Goal: Task Accomplishment & Management: Manage account settings

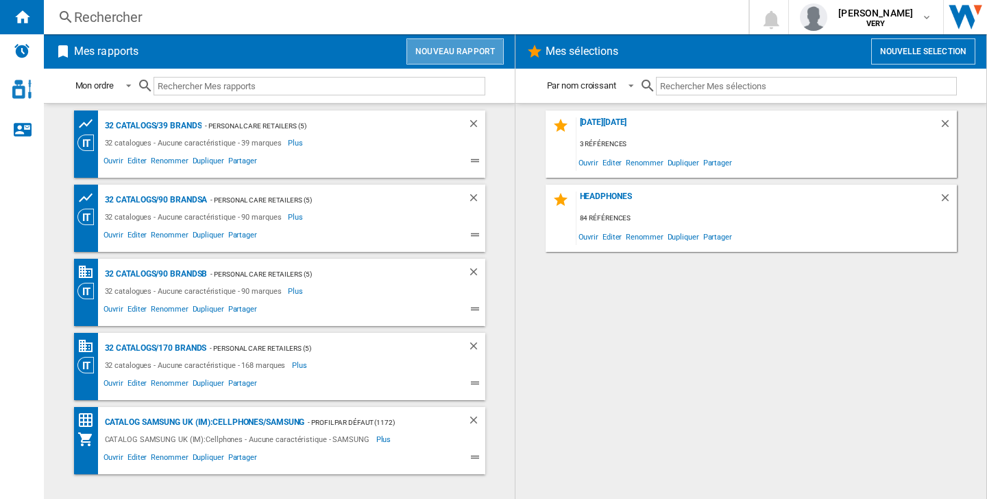
click at [492, 48] on button "Nouveau rapport" at bounding box center [455, 51] width 97 height 26
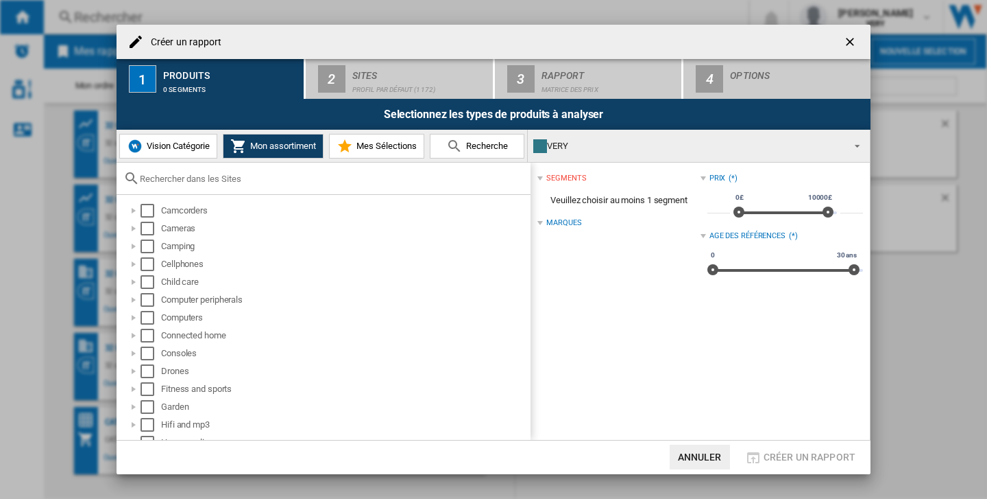
click at [848, 39] on ng-md-icon "getI18NText('BUTTONS.CLOSE_DIALOG')" at bounding box center [851, 43] width 16 height 16
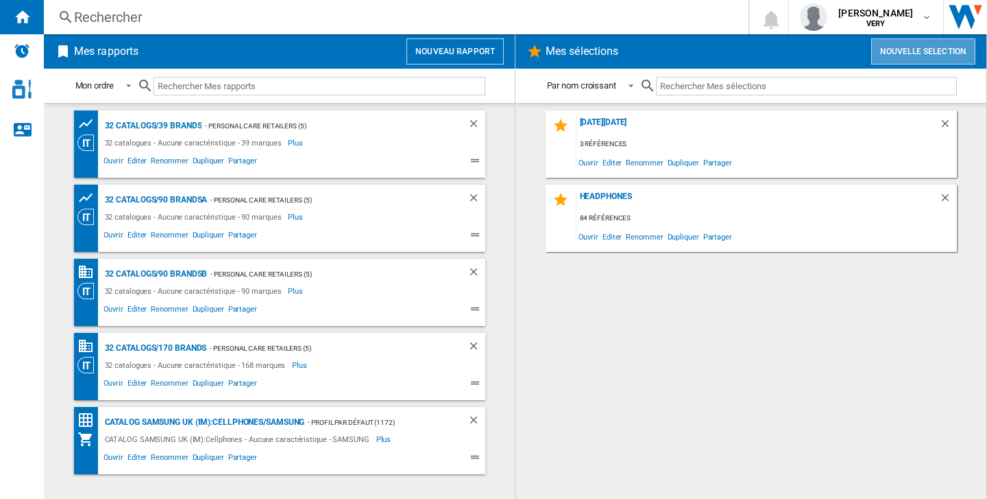
click at [933, 54] on button "Nouvelle selection" at bounding box center [924, 51] width 104 height 26
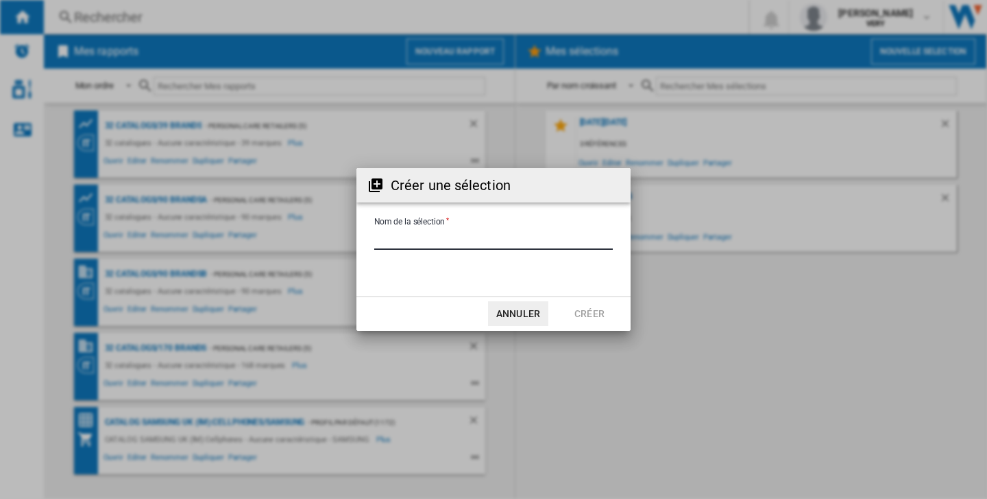
click at [445, 242] on input "Nom de la sélection" at bounding box center [493, 239] width 239 height 21
type input "****"
click at [590, 299] on md-dialog-actions "Annuler Créer" at bounding box center [494, 313] width 274 height 34
click at [590, 305] on button "Créer" at bounding box center [590, 313] width 60 height 25
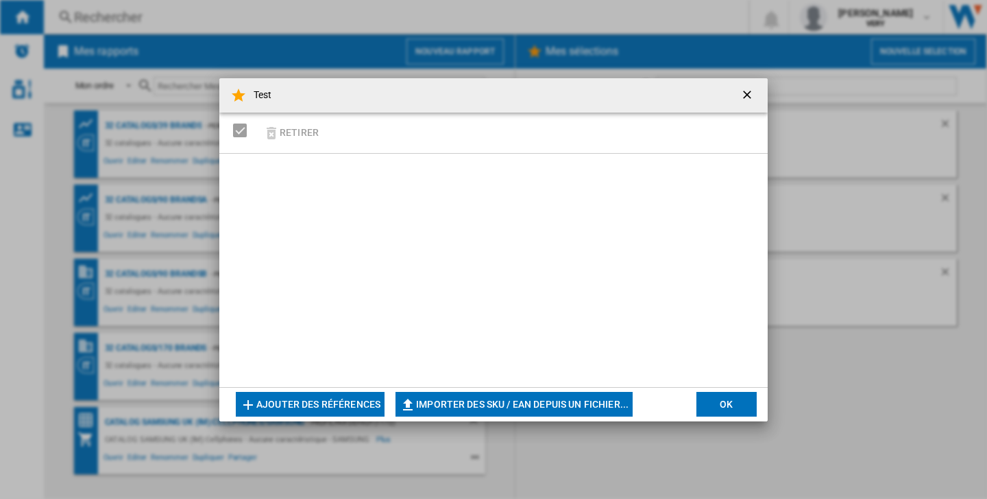
click at [337, 403] on button "Ajouter des références" at bounding box center [310, 404] width 149 height 25
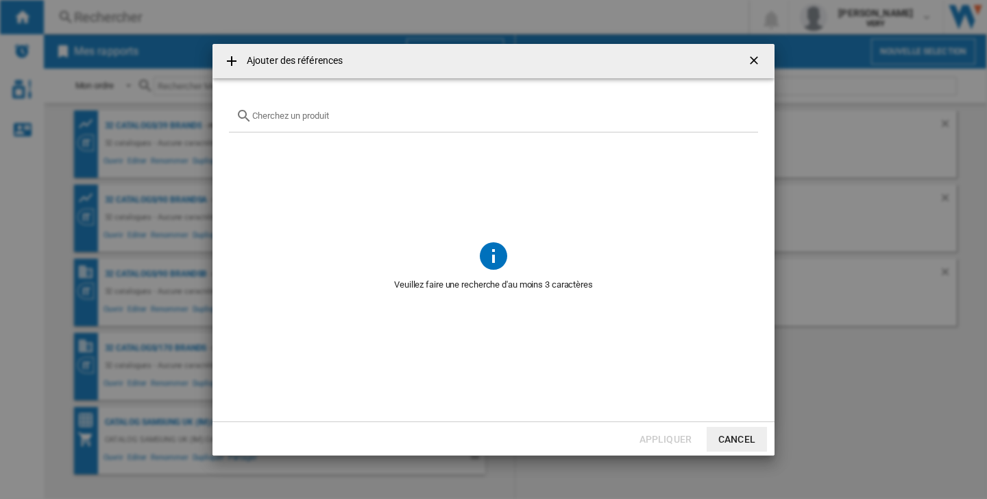
click at [300, 107] on div at bounding box center [493, 116] width 529 height 32
click at [301, 112] on input "text" at bounding box center [501, 115] width 499 height 10
type input "D"
type input "Switch"
click at [755, 63] on ng-md-icon "getI18NText('BUTTONS.CLOSE_DIALOG')" at bounding box center [755, 61] width 16 height 16
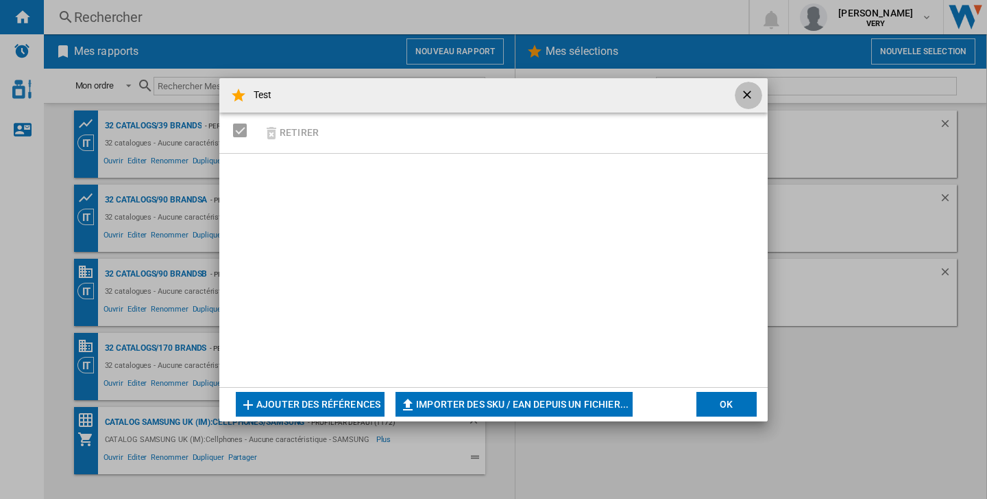
click at [739, 89] on button "button" at bounding box center [748, 95] width 27 height 27
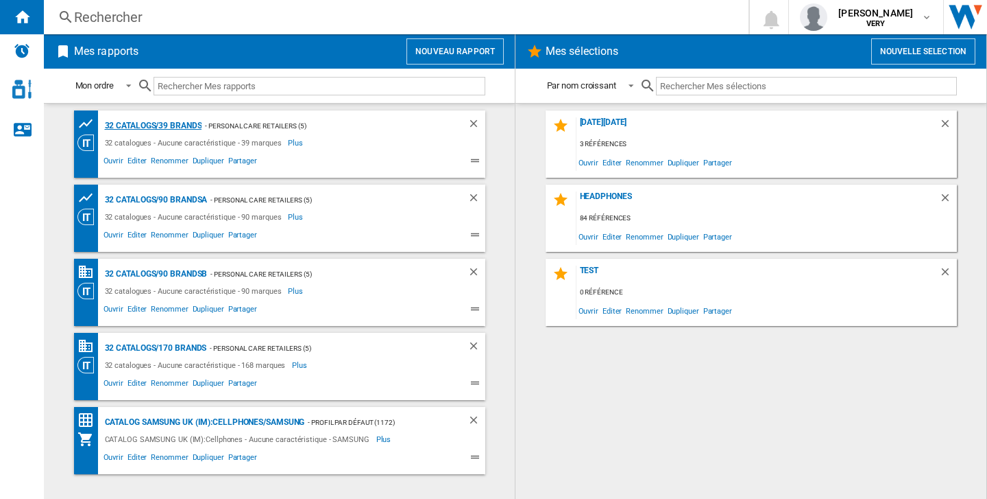
click at [126, 123] on div "32 catalogs/39 brands" at bounding box center [151, 125] width 101 height 17
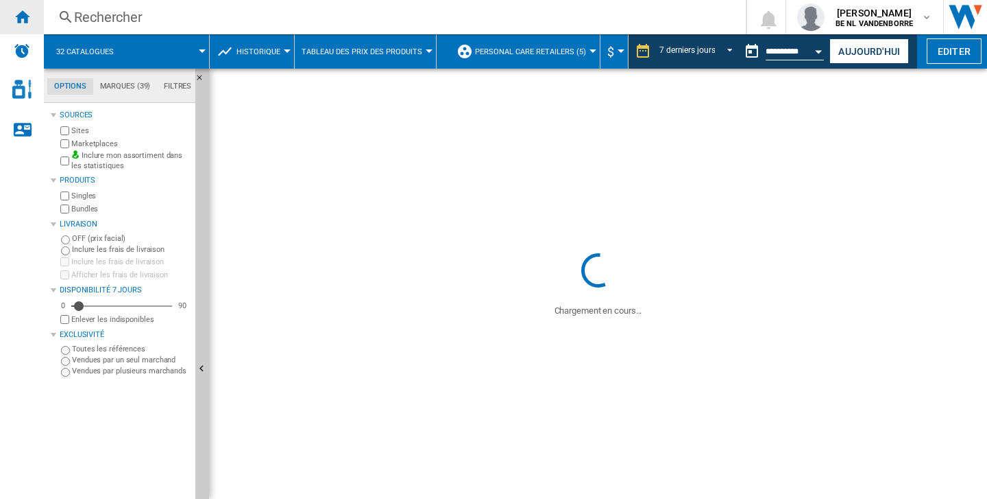
click at [21, 7] on div "Accueil" at bounding box center [22, 17] width 44 height 34
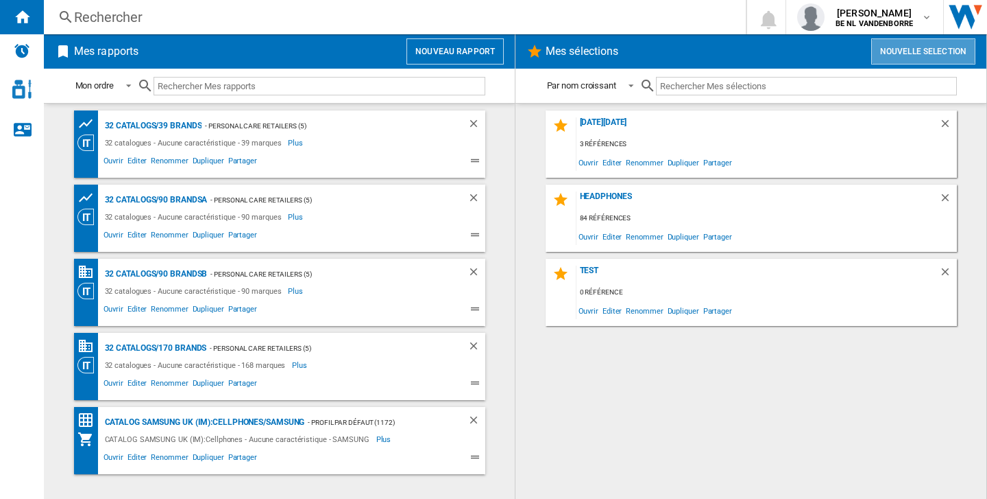
click at [898, 53] on button "Nouvelle selection" at bounding box center [924, 51] width 104 height 26
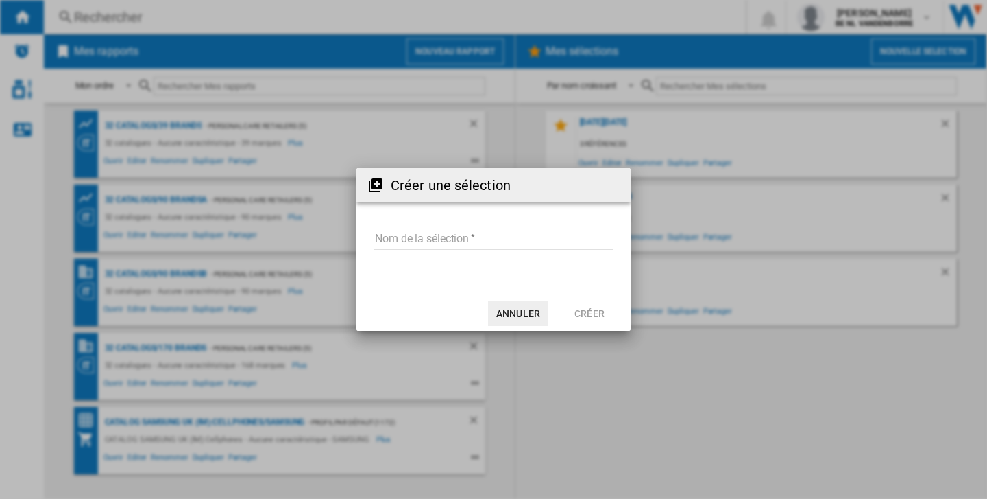
click at [532, 261] on md-input-container "Nom de la sélection" at bounding box center [493, 248] width 241 height 40
click at [510, 245] on input "Nom de la sélection" at bounding box center [493, 239] width 239 height 21
type input "******"
click at [600, 302] on button "Créer" at bounding box center [590, 313] width 60 height 25
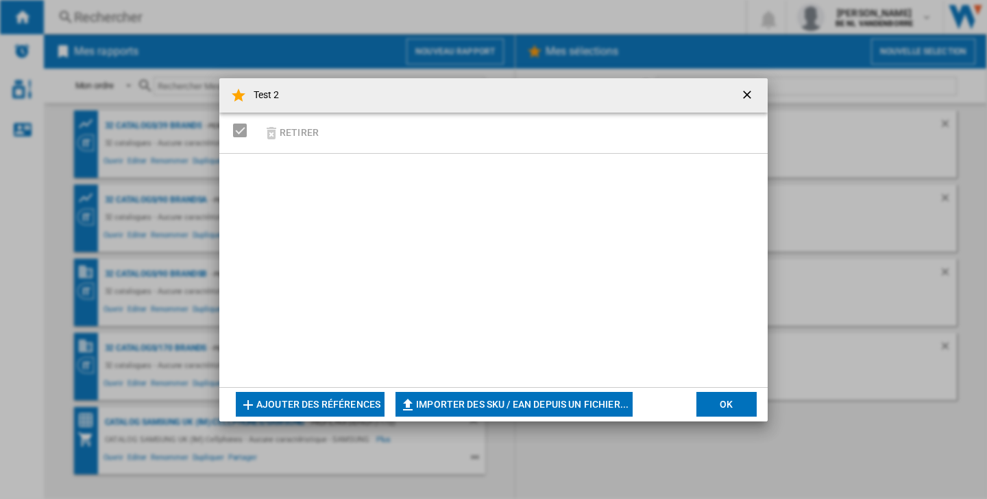
click at [355, 396] on button "Ajouter des références" at bounding box center [310, 404] width 149 height 25
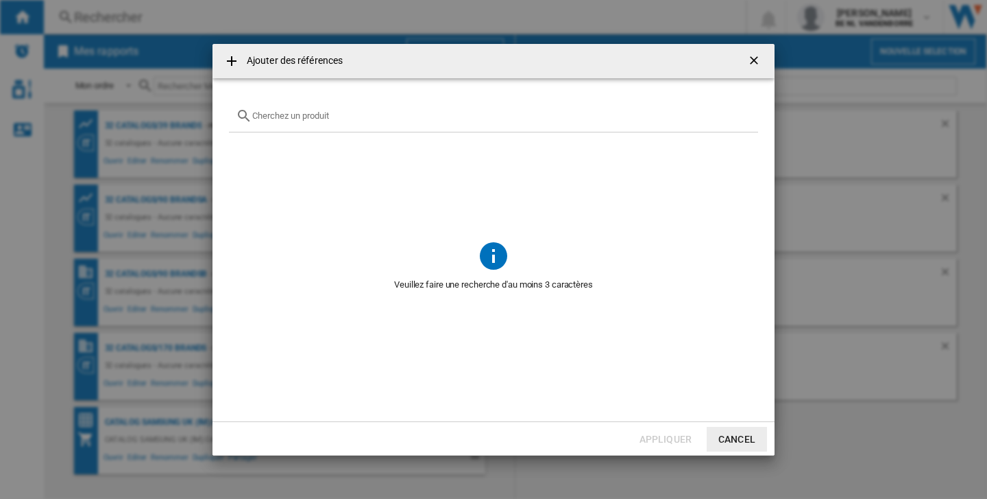
click at [305, 118] on input "{{getI18NText('SELECTIONS.EDITION_POPUP.OPEN_PRODUCTS_POPUP')}} {{::getI18NText…" at bounding box center [501, 115] width 499 height 10
click at [366, 112] on input "{{getI18NText('SELECTIONS.EDITION_POPUP.OPEN_PRODUCTS_POPUP')}} {{::getI18NText…" at bounding box center [501, 115] width 499 height 10
type input "Switch"
click at [747, 63] on ng-md-icon "getI18NText('BUTTONS.CLOSE_DIALOG')" at bounding box center [755, 61] width 16 height 16
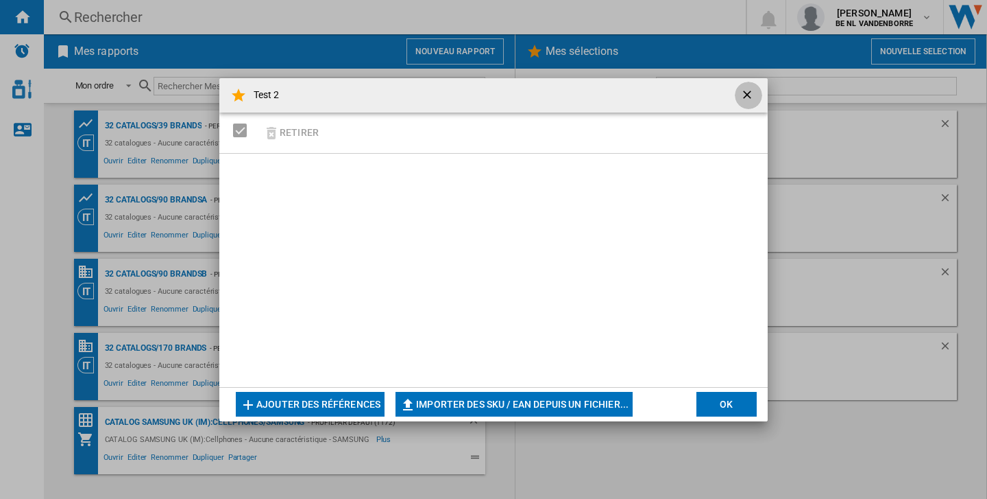
click at [745, 103] on ng-md-icon "getI18NText('BUTTONS.CLOSE_DIALOG')" at bounding box center [749, 96] width 16 height 16
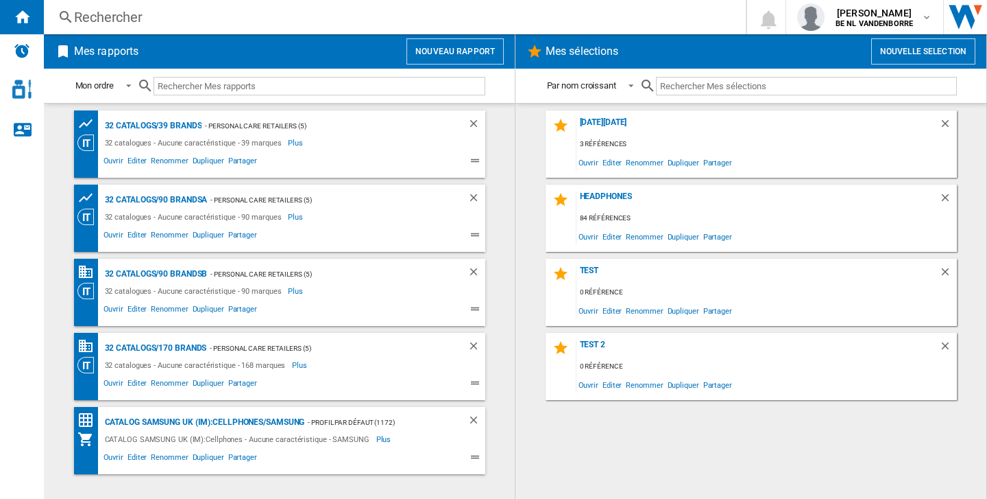
click at [580, 19] on div "Rechercher" at bounding box center [392, 17] width 636 height 19
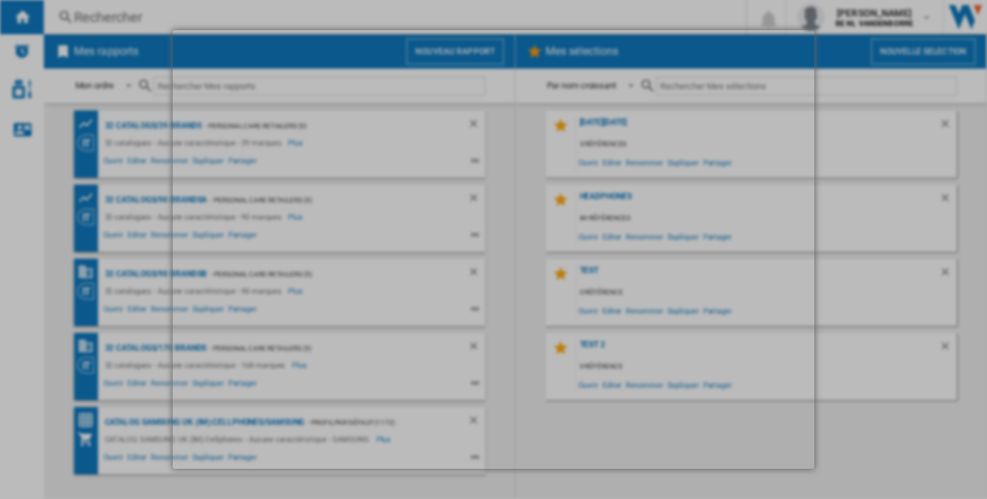
click at [379, 3] on div at bounding box center [493, 249] width 987 height 499
click at [869, 135] on div at bounding box center [493, 249] width 987 height 499
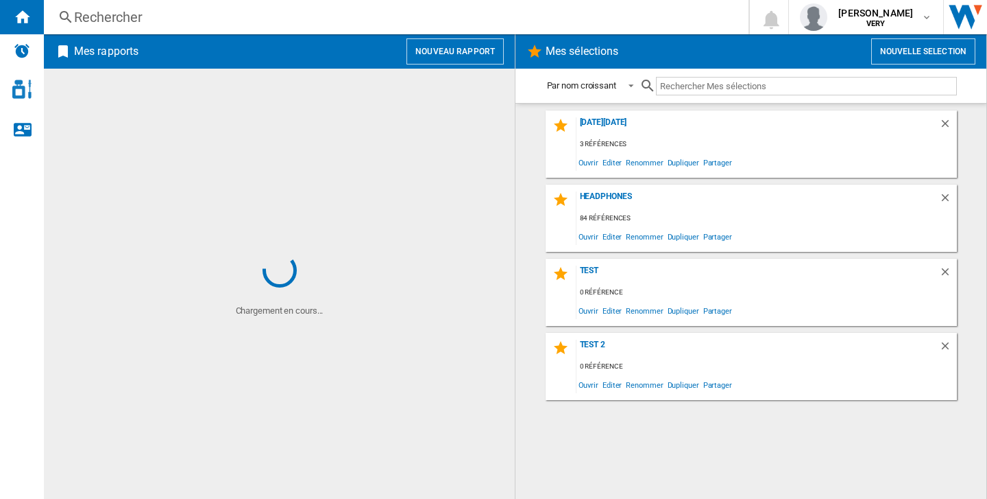
click at [335, 19] on div "Rechercher" at bounding box center [393, 17] width 639 height 19
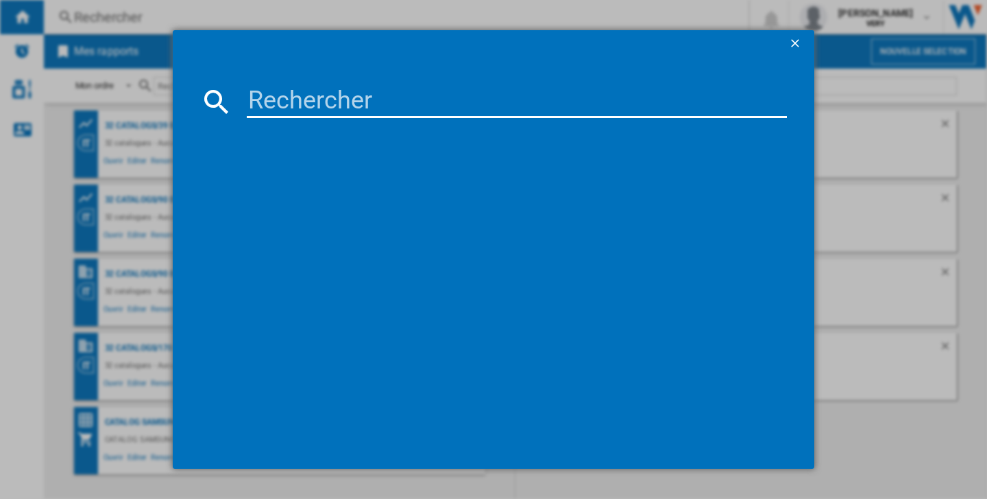
click at [317, 95] on input at bounding box center [517, 101] width 540 height 33
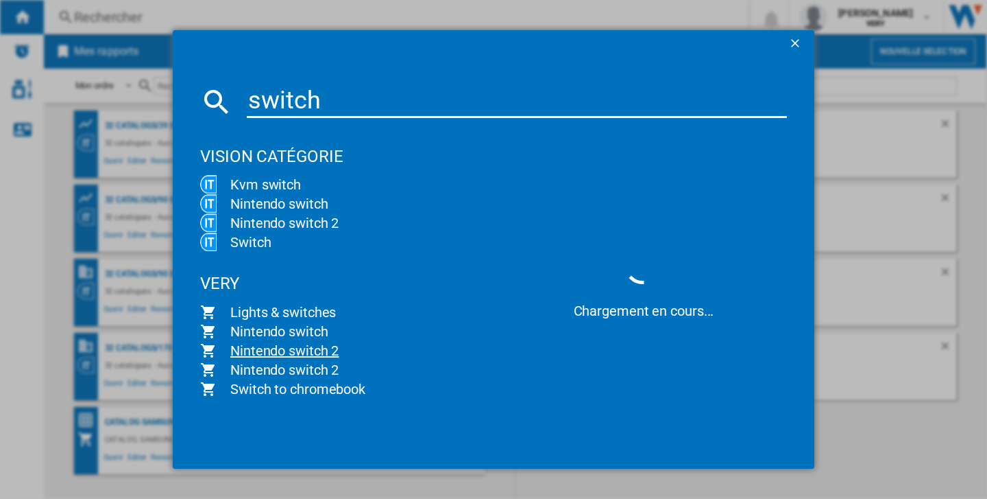
type input "switch"
click at [270, 345] on span "Nintendo switch 2" at bounding box center [352, 350] width 270 height 19
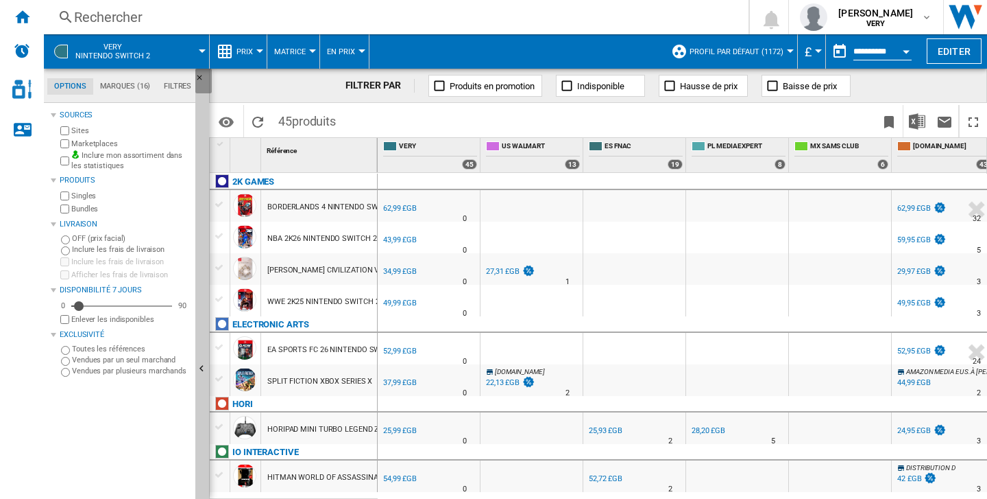
click at [197, 75] on ng-md-icon "Masquer" at bounding box center [203, 81] width 16 height 16
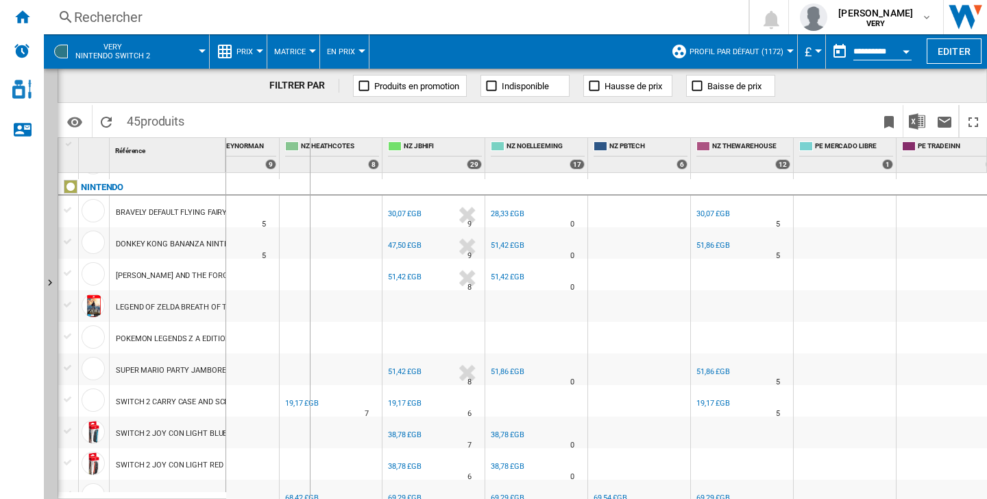
drag, startPoint x: 225, startPoint y: 156, endPoint x: 329, endPoint y: 162, distance: 104.4
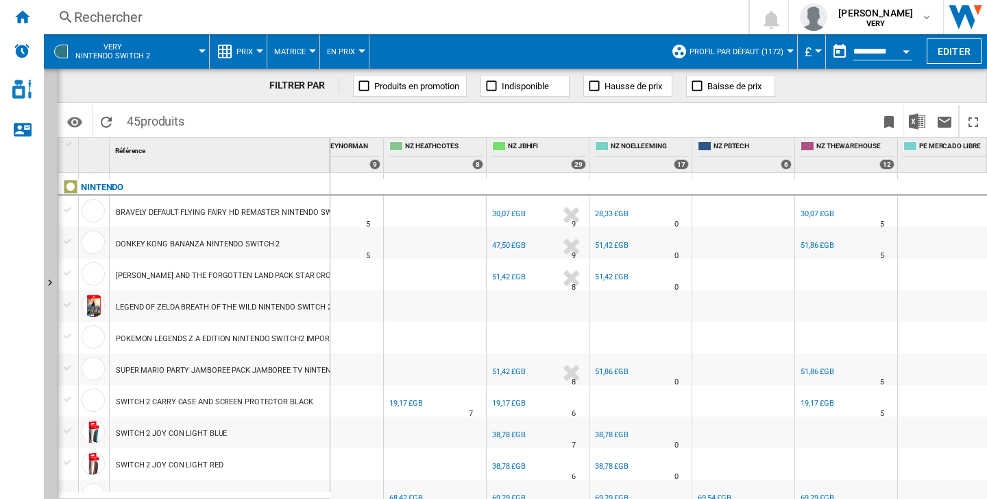
click at [177, 439] on div "SWITCH 2 JOY CON LIGHT BLUE" at bounding box center [171, 434] width 111 height 32
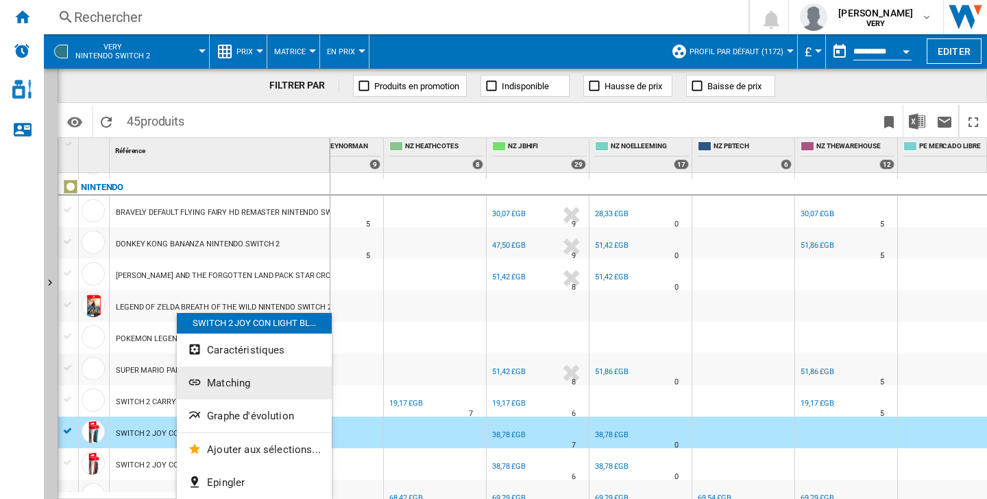
click at [235, 377] on span "Matching" at bounding box center [228, 382] width 43 height 12
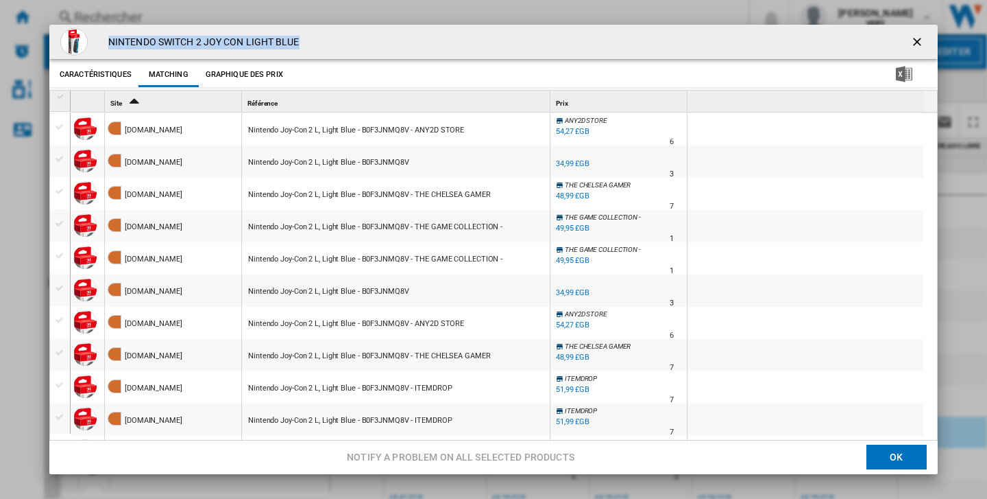
drag, startPoint x: 307, startPoint y: 44, endPoint x: 109, endPoint y: 45, distance: 197.5
click at [109, 45] on div "NINTENDO SWITCH 2 JOY CON LIGHT BLUE" at bounding box center [493, 42] width 889 height 34
copy h4 "NINTENDO SWITCH 2 JOY CON LIGHT BLUE"
click at [911, 44] on ng-md-icon "getI18NText('BUTTONS.CLOSE_DIALOG')" at bounding box center [919, 43] width 16 height 16
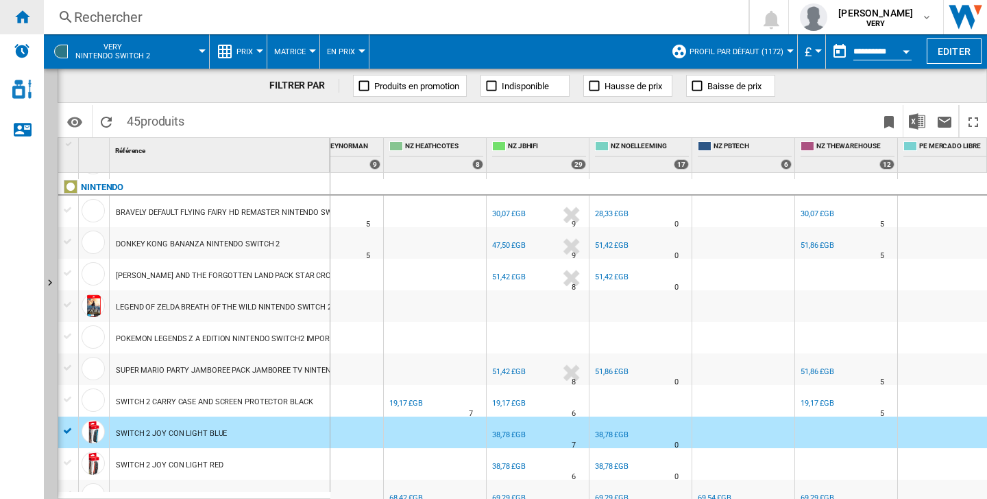
click at [18, 16] on ng-md-icon "Accueil" at bounding box center [22, 16] width 16 height 16
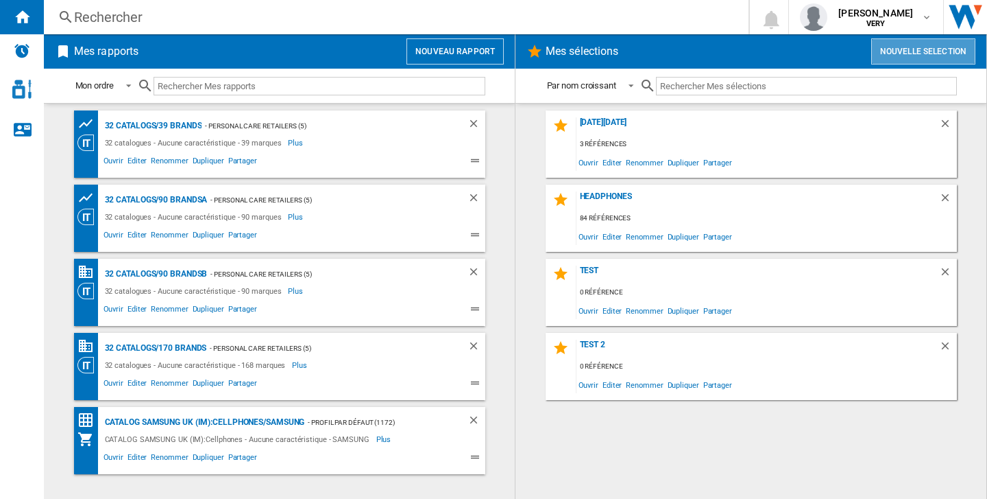
click at [912, 56] on button "Nouvelle selection" at bounding box center [924, 51] width 104 height 26
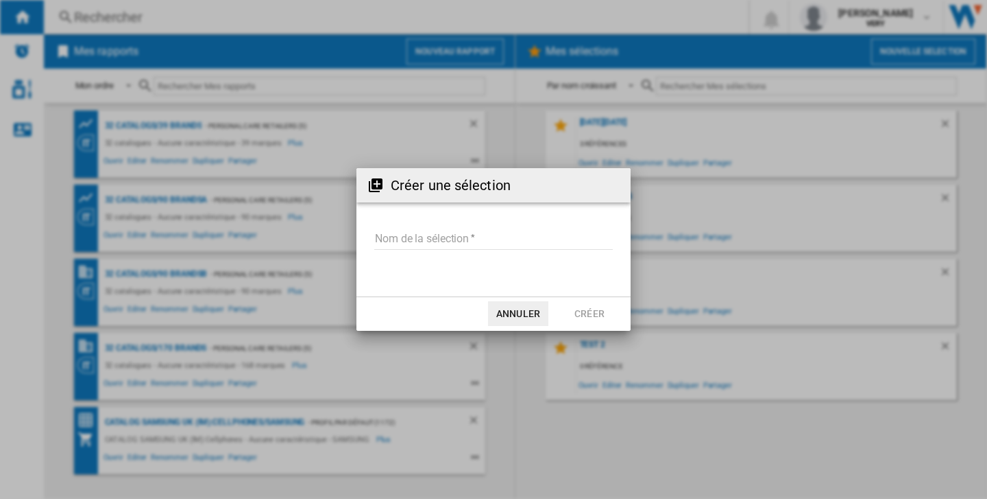
click at [440, 232] on input "Nom de la sélection" at bounding box center [493, 239] width 239 height 21
type input "******"
click at [605, 316] on button "Créer" at bounding box center [590, 313] width 60 height 25
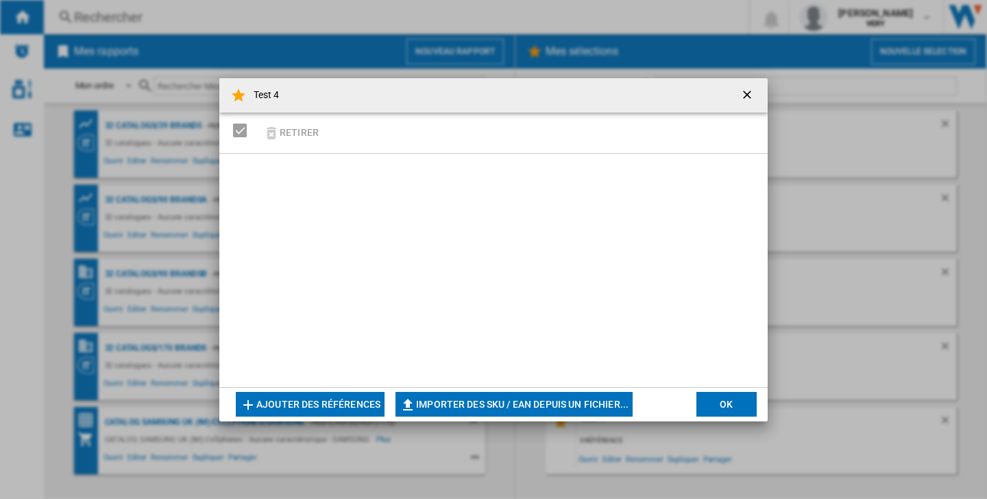
click at [285, 412] on button "Ajouter des références" at bounding box center [310, 404] width 149 height 25
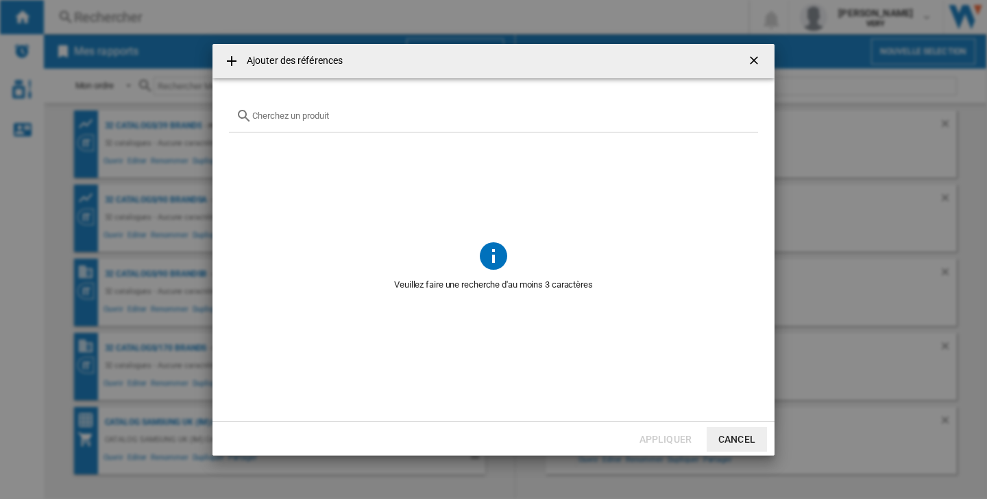
click at [370, 112] on input "text" at bounding box center [501, 115] width 499 height 10
paste input "NINTENDO SWITCH 2 JOY CON LIGHT BLUE"
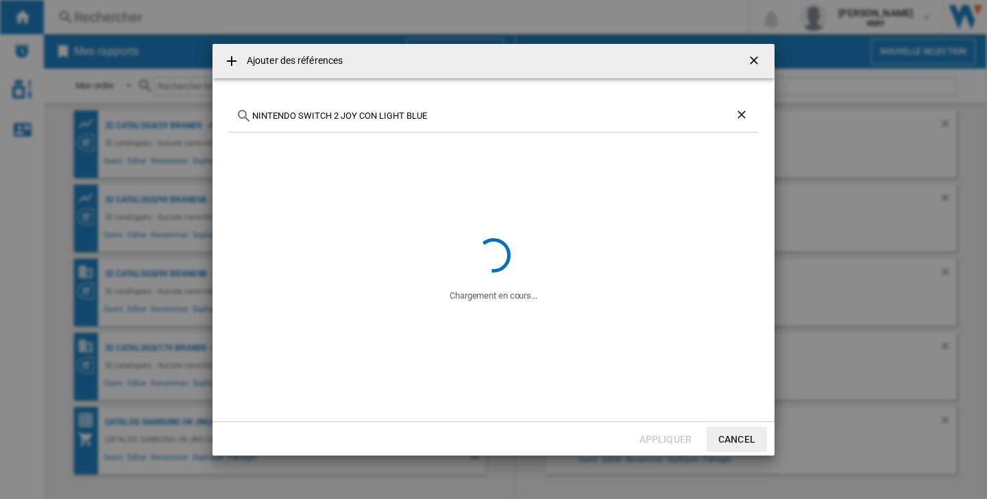
drag, startPoint x: 440, startPoint y: 119, endPoint x: 244, endPoint y: 117, distance: 196.1
click at [244, 117] on div "NINTENDO SWITCH 2 JOY CON LIGHT BLUE" at bounding box center [493, 116] width 529 height 32
type input "NINTENDO SWITCH 2 JOY CON LIGHT BLUE"
click at [762, 62] on ng-md-icon "getI18NText('BUTTONS.CLOSE_DIALOG')" at bounding box center [755, 61] width 16 height 16
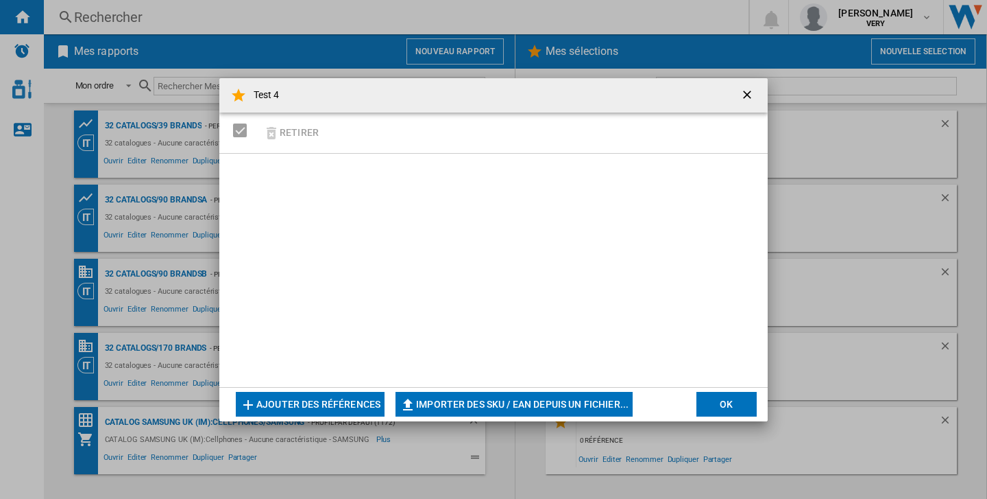
click at [740, 99] on button "button" at bounding box center [748, 95] width 27 height 27
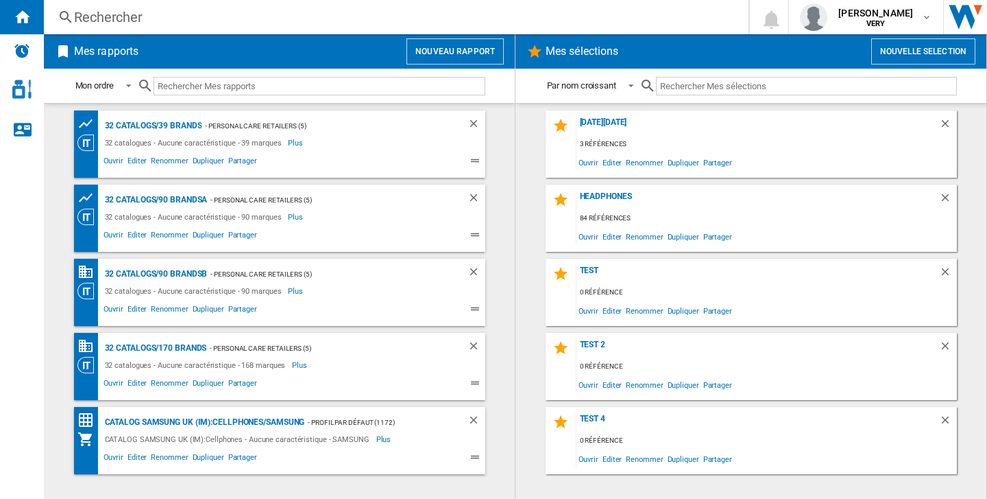
click at [528, 30] on div "Rechercher Rechercher 0 [PERSON_NAME] VERY VERY Mes paramètres Se déconnecter" at bounding box center [516, 17] width 944 height 34
click at [501, 17] on div "Rechercher" at bounding box center [393, 17] width 639 height 19
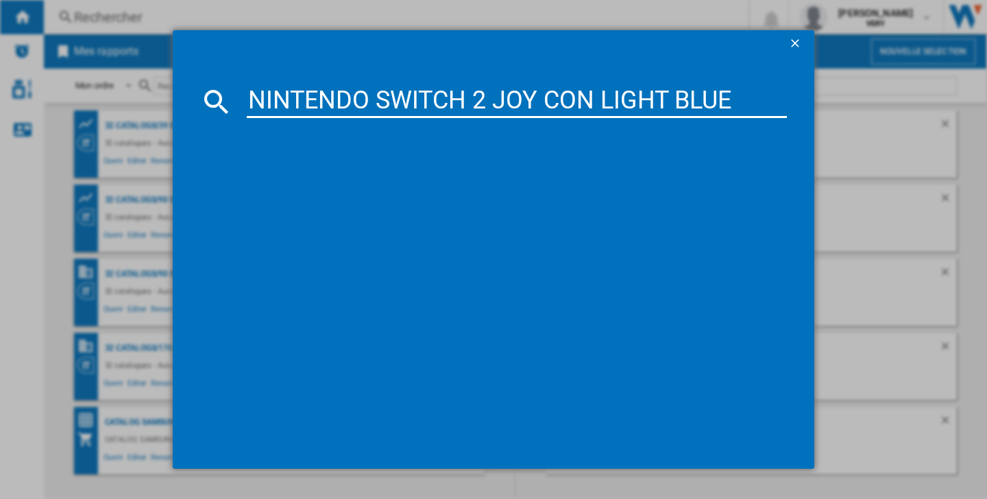
type input "NINTENDO SWITCH 2 JOY CON LIGHT BLUE"
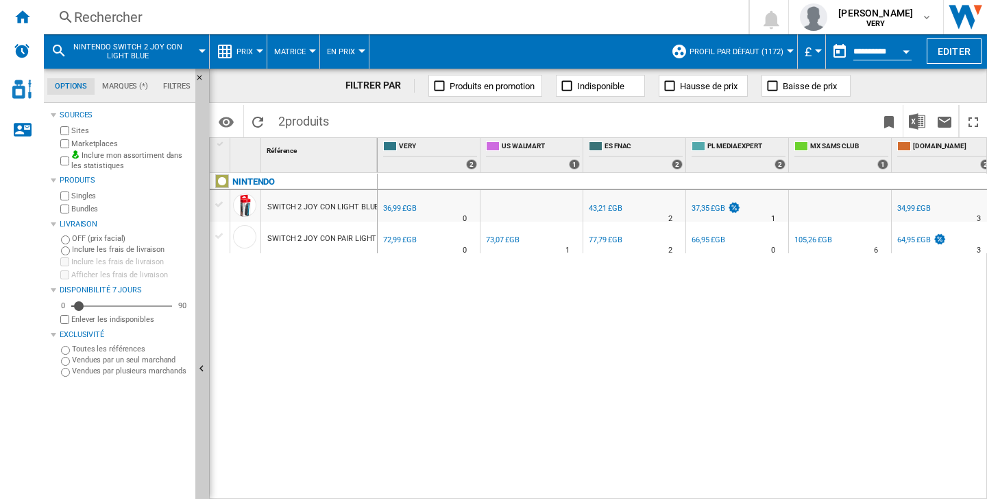
click at [345, 364] on div "NINTENDO SWITCH 2 JOY CON LIGHT BLUE SWITCH 2 JOY CON PAIR LIGHT BLUE LIGHT RED" at bounding box center [294, 332] width 168 height 319
drag, startPoint x: 375, startPoint y: 146, endPoint x: 438, endPoint y: 145, distance: 63.1
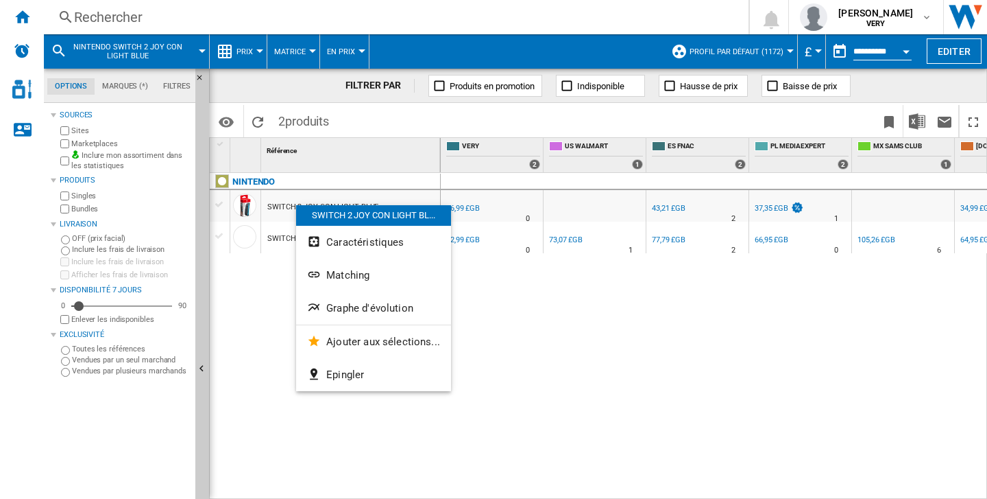
click at [250, 344] on div at bounding box center [493, 249] width 987 height 499
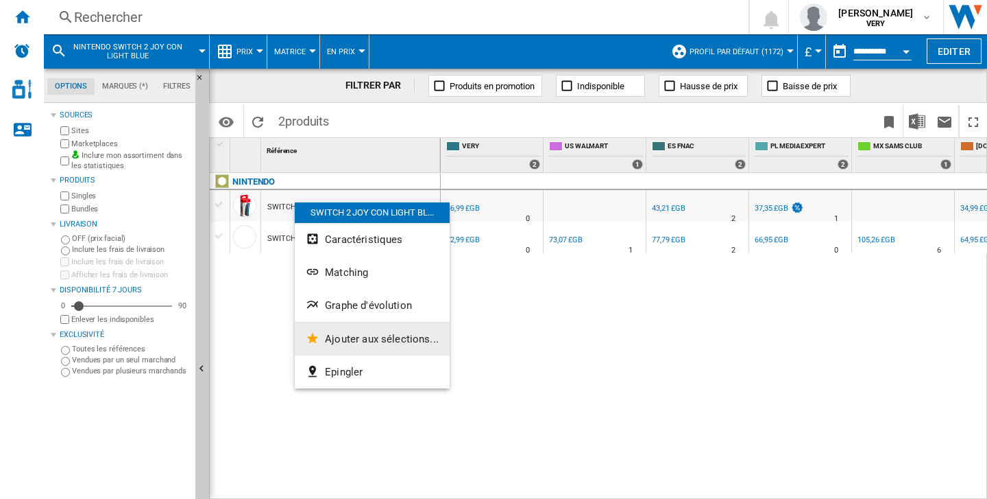
click at [381, 346] on button "Ajouter aux sélections..." at bounding box center [372, 338] width 155 height 33
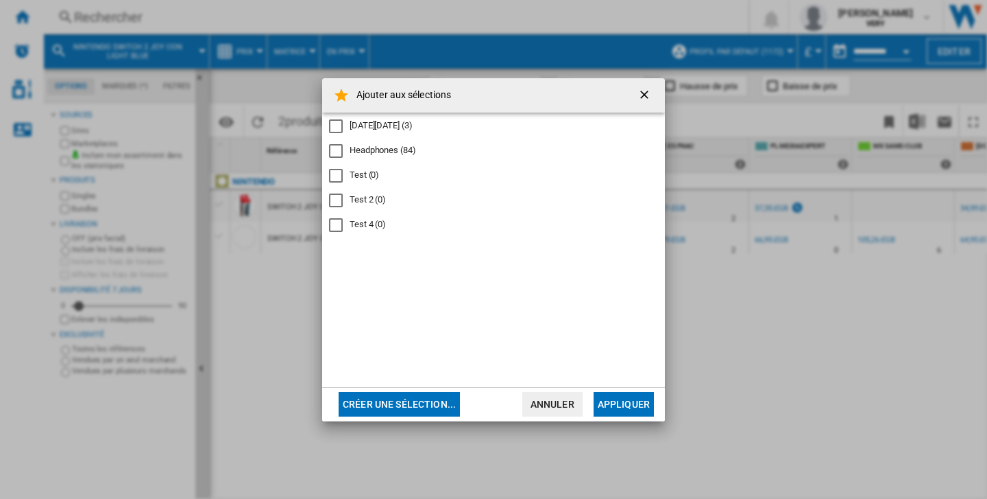
click at [335, 195] on div "Test 2" at bounding box center [336, 200] width 14 height 14
click at [606, 394] on button "Appliquer" at bounding box center [624, 404] width 60 height 25
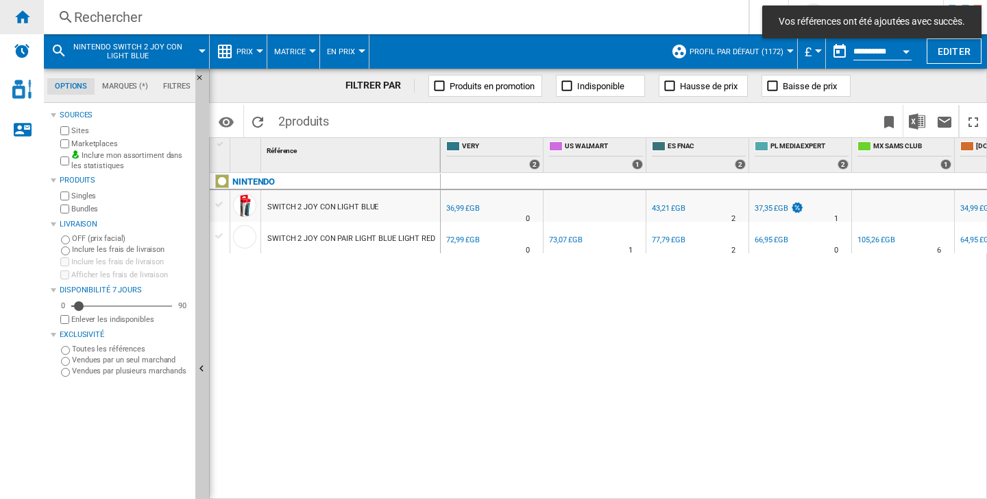
click at [15, 5] on div "Accueil" at bounding box center [22, 17] width 44 height 34
